Goal: Information Seeking & Learning: Learn about a topic

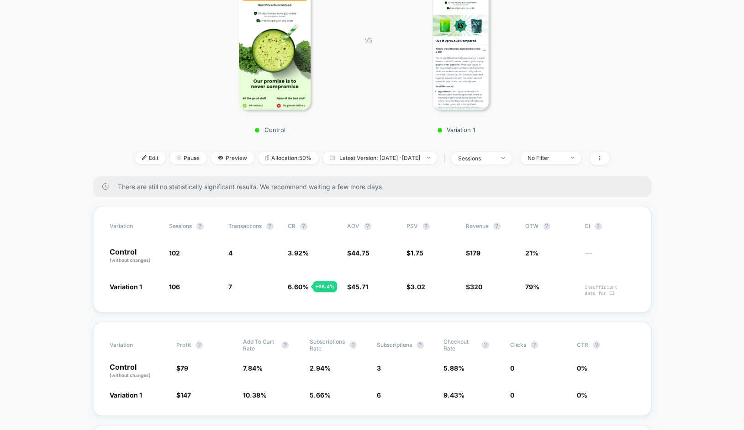
scroll to position [165, 0]
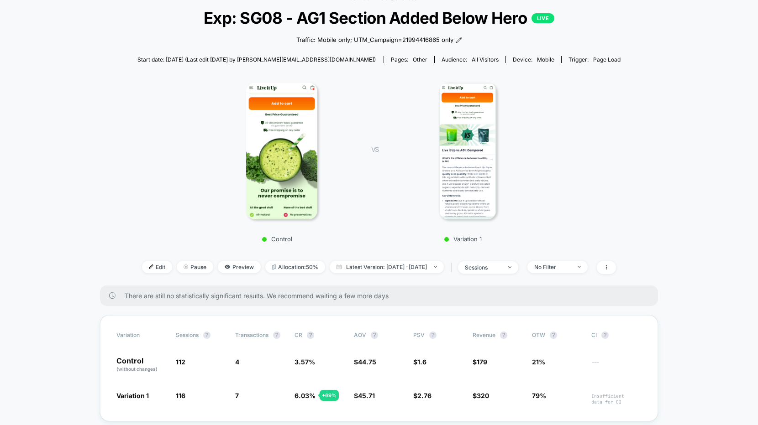
scroll to position [53, 0]
